Goal: Information Seeking & Learning: Check status

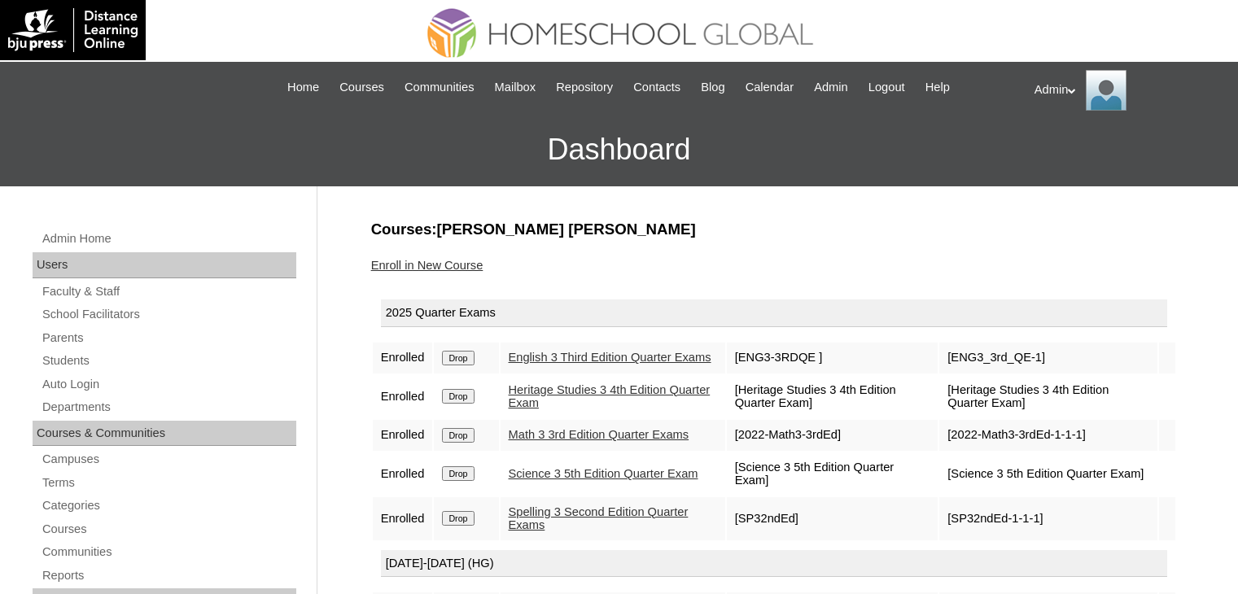
scroll to position [147, 0]
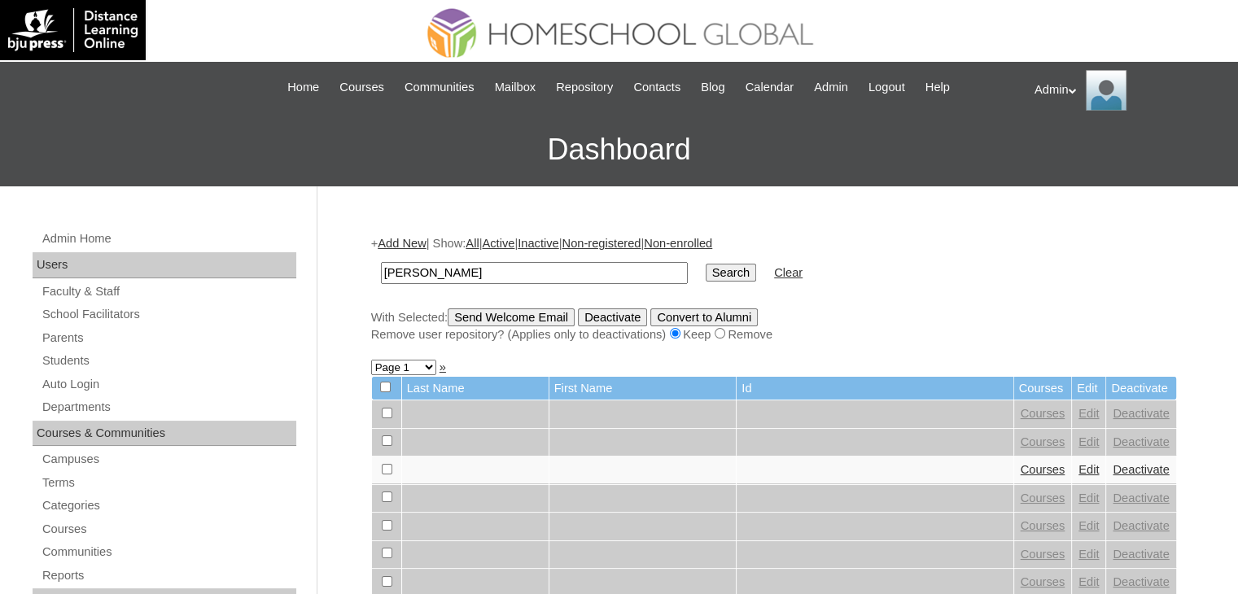
type input "Nabor"
click at [706, 269] on input "Search" at bounding box center [731, 273] width 50 height 18
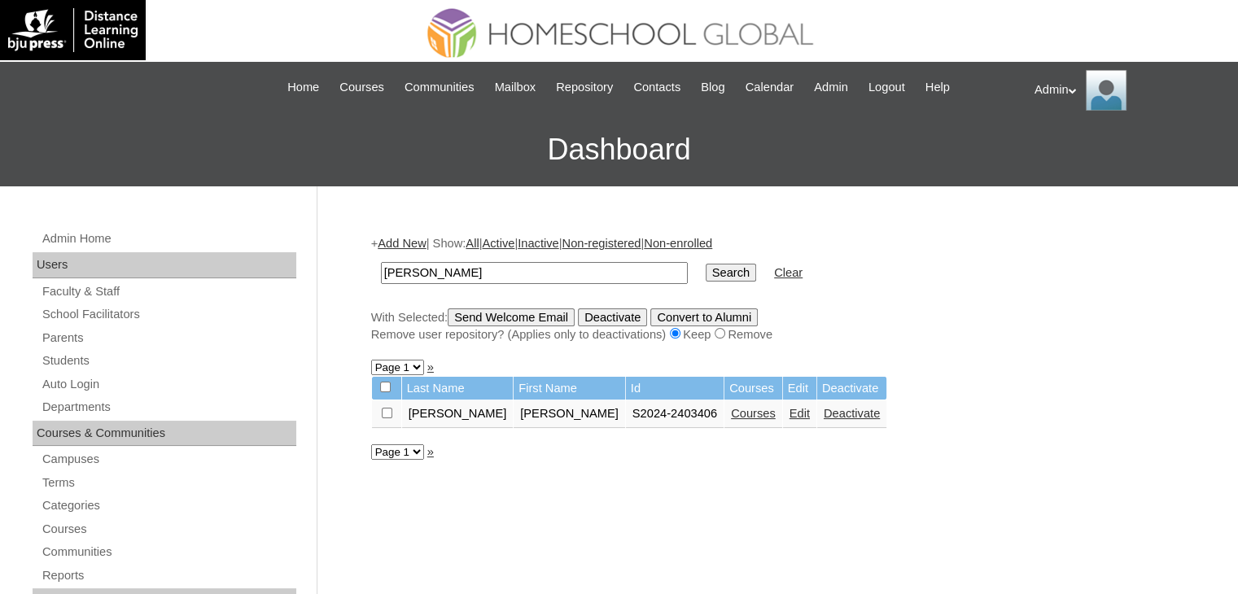
click at [731, 414] on link "Courses" at bounding box center [753, 413] width 45 height 13
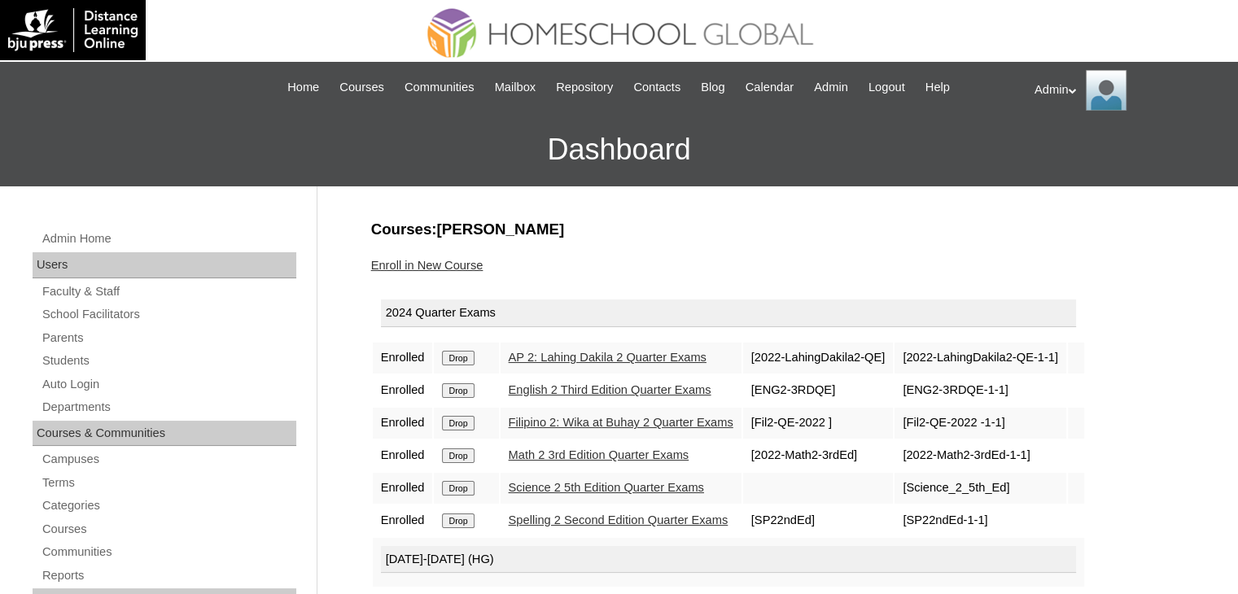
scroll to position [133, 0]
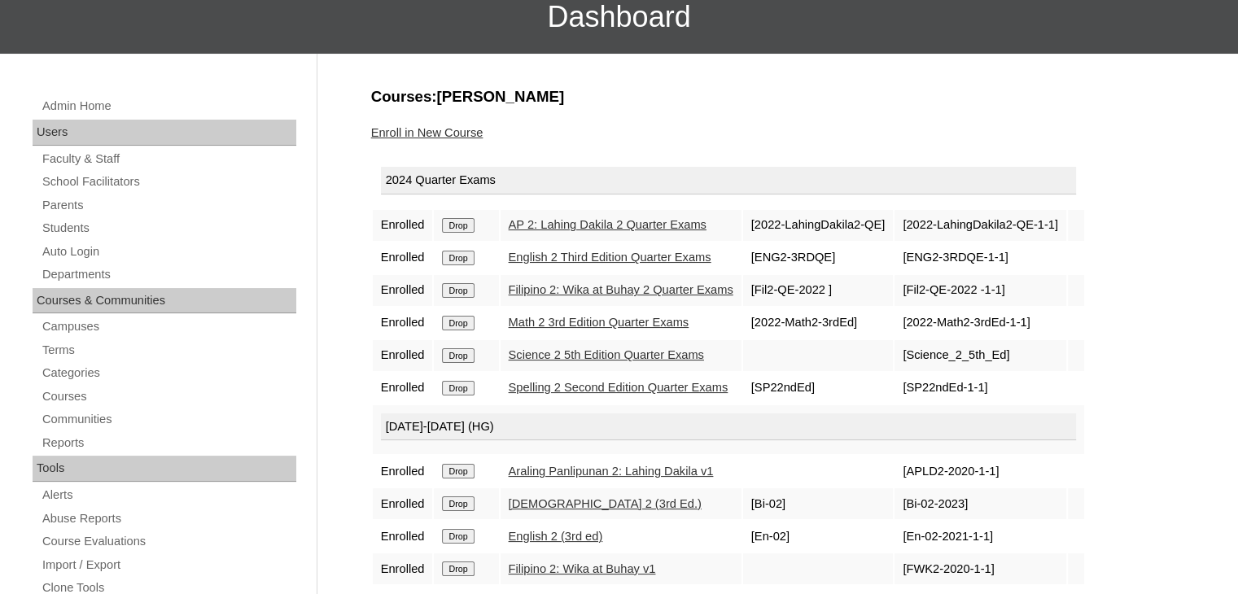
click at [617, 222] on link "AP 2: Lahing Dakila 2 Quarter Exams" at bounding box center [608, 224] width 198 height 13
click at [624, 256] on link "English 2 Third Edition Quarter Exams" at bounding box center [610, 257] width 203 height 13
click at [634, 291] on link "Filipino 2: Wika at Buhay 2 Quarter Exams" at bounding box center [621, 289] width 225 height 13
click at [633, 326] on link "Math 2 3rd Edition Quarter Exams" at bounding box center [599, 322] width 181 height 13
click at [634, 348] on link "Science 2 5th Edition Quarter Exams" at bounding box center [606, 354] width 195 height 13
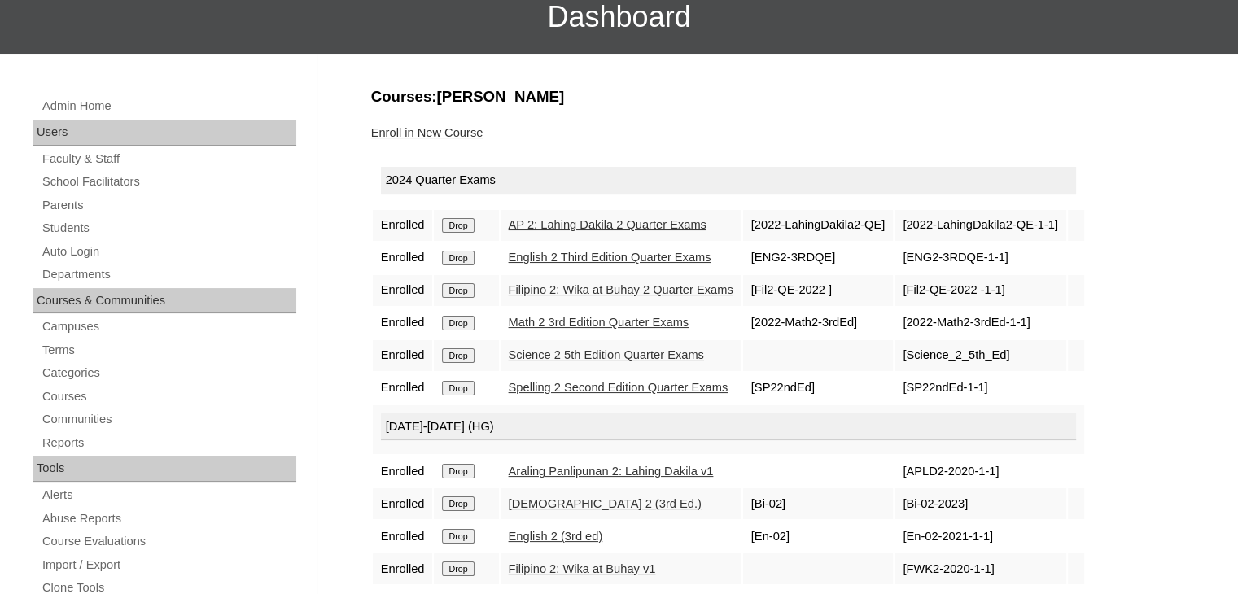
click at [648, 384] on link "Spelling 2 Second Edition Quarter Exams" at bounding box center [619, 387] width 220 height 13
click at [559, 252] on link "English 2 Third Edition Quarter Exams" at bounding box center [610, 257] width 203 height 13
click at [83, 225] on link "Students" at bounding box center [169, 228] width 256 height 20
